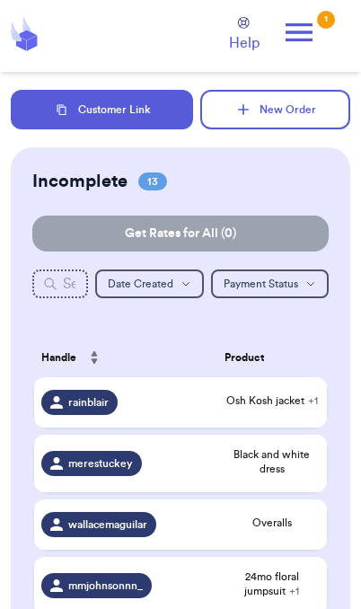
click at [152, 111] on button "Customer Link" at bounding box center [102, 110] width 182 height 40
click at [156, 114] on button "Customer Link" at bounding box center [102, 110] width 182 height 40
click at [151, 114] on button "Customer Link" at bounding box center [102, 110] width 182 height 40
